Goal: Check status: Check status

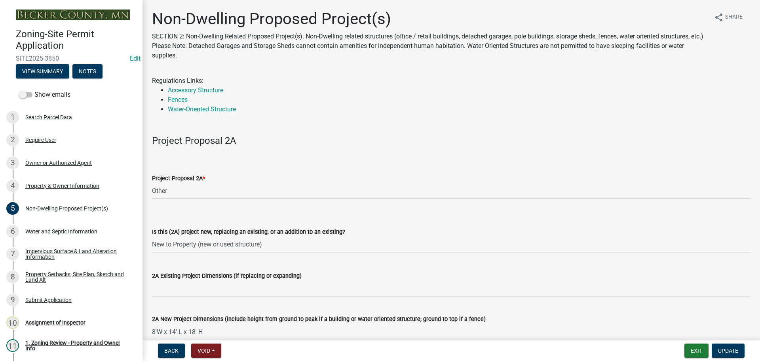
select select "45899473-49f8-456b-a472-3937cb76b7e8"
select select "3a2d96d3-fd69-4ed9-bae4-7a5aa03a7e58"
select select "cf118f3b-6469-426f-b247-8aeebfb0198d"
select select "d5258256-81e9-4688-bc84-b01445ee29b6"
select select "258cbdbc-8629-455d-9fed-6a57bf82144e"
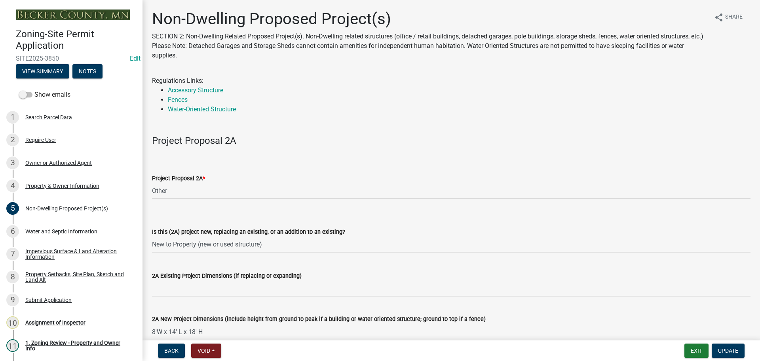
select select "a9a8393f-3c28-47b8-b6d9-84c94641c3fc"
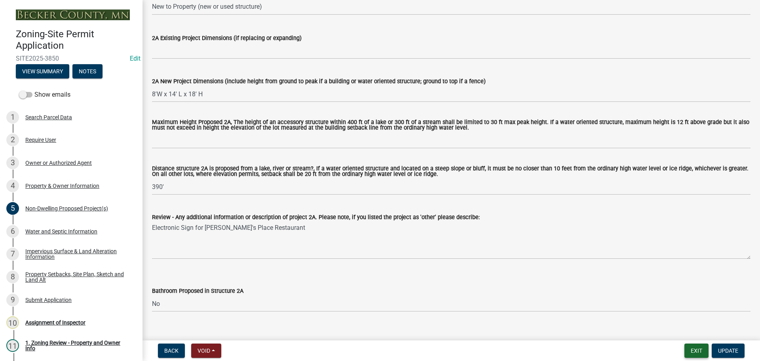
click at [700, 344] on button "Exit" at bounding box center [697, 350] width 24 height 14
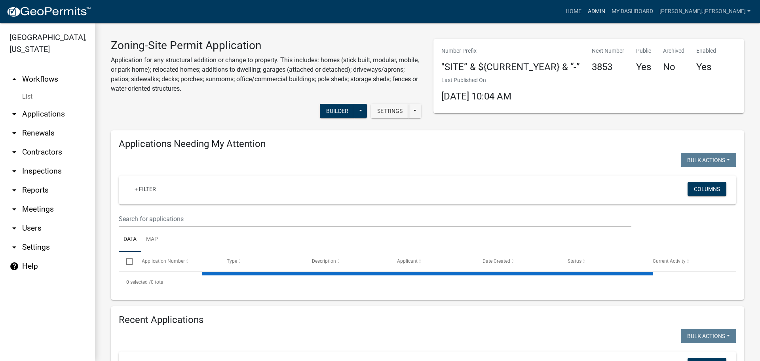
click at [609, 11] on link "Admin" at bounding box center [597, 11] width 24 height 15
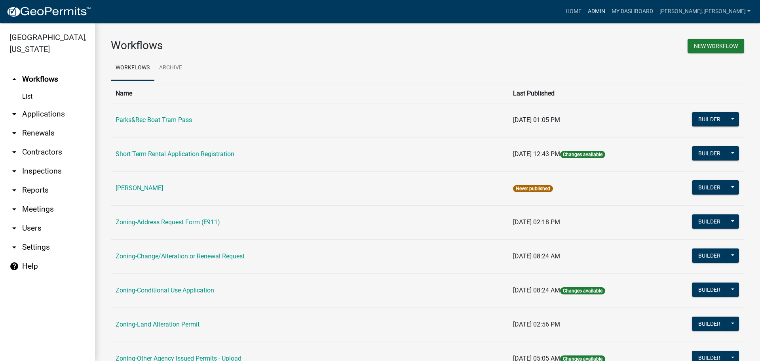
scroll to position [158, 0]
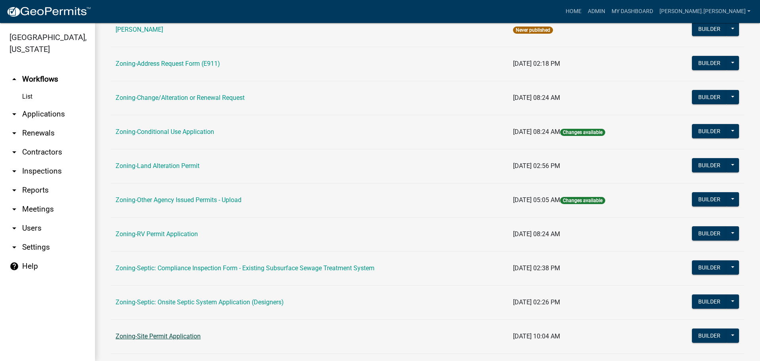
click at [178, 336] on link "Zoning-Site Permit Application" at bounding box center [158, 336] width 85 height 8
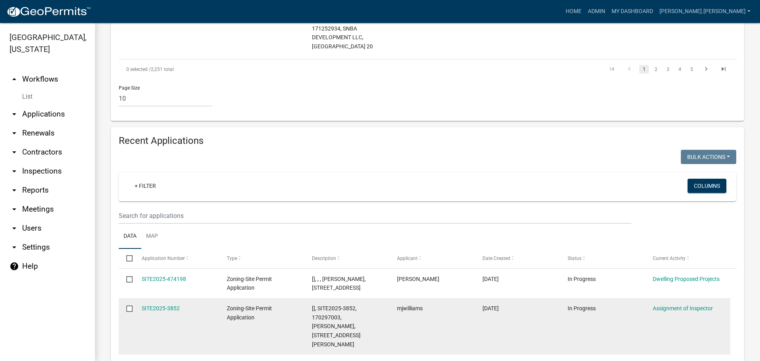
scroll to position [792, 0]
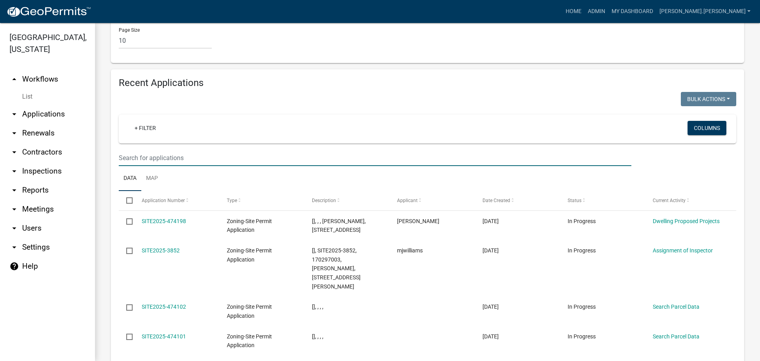
click at [143, 150] on input "text" at bounding box center [375, 158] width 513 height 16
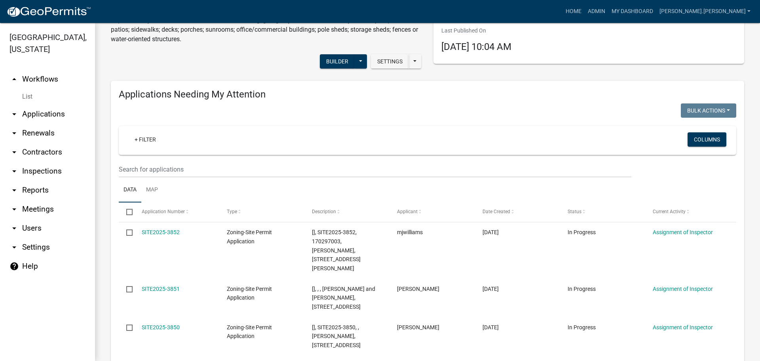
scroll to position [0, 0]
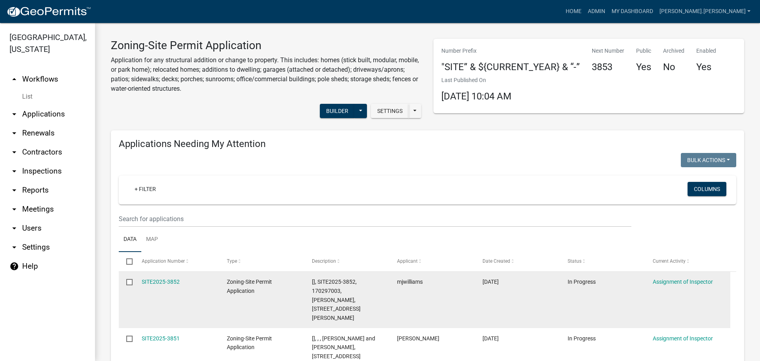
type input "280023001"
